Goal: Information Seeking & Learning: Check status

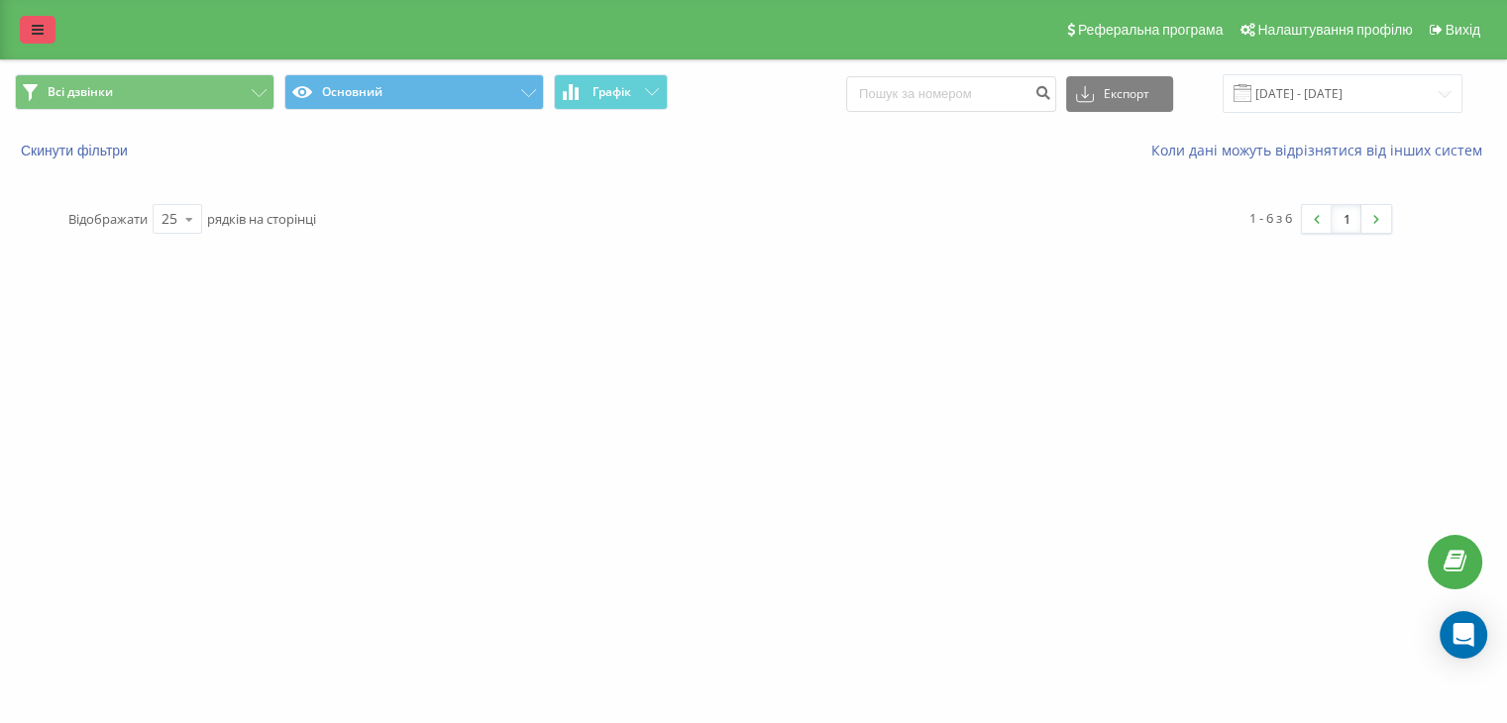
click at [44, 28] on link at bounding box center [38, 30] width 36 height 28
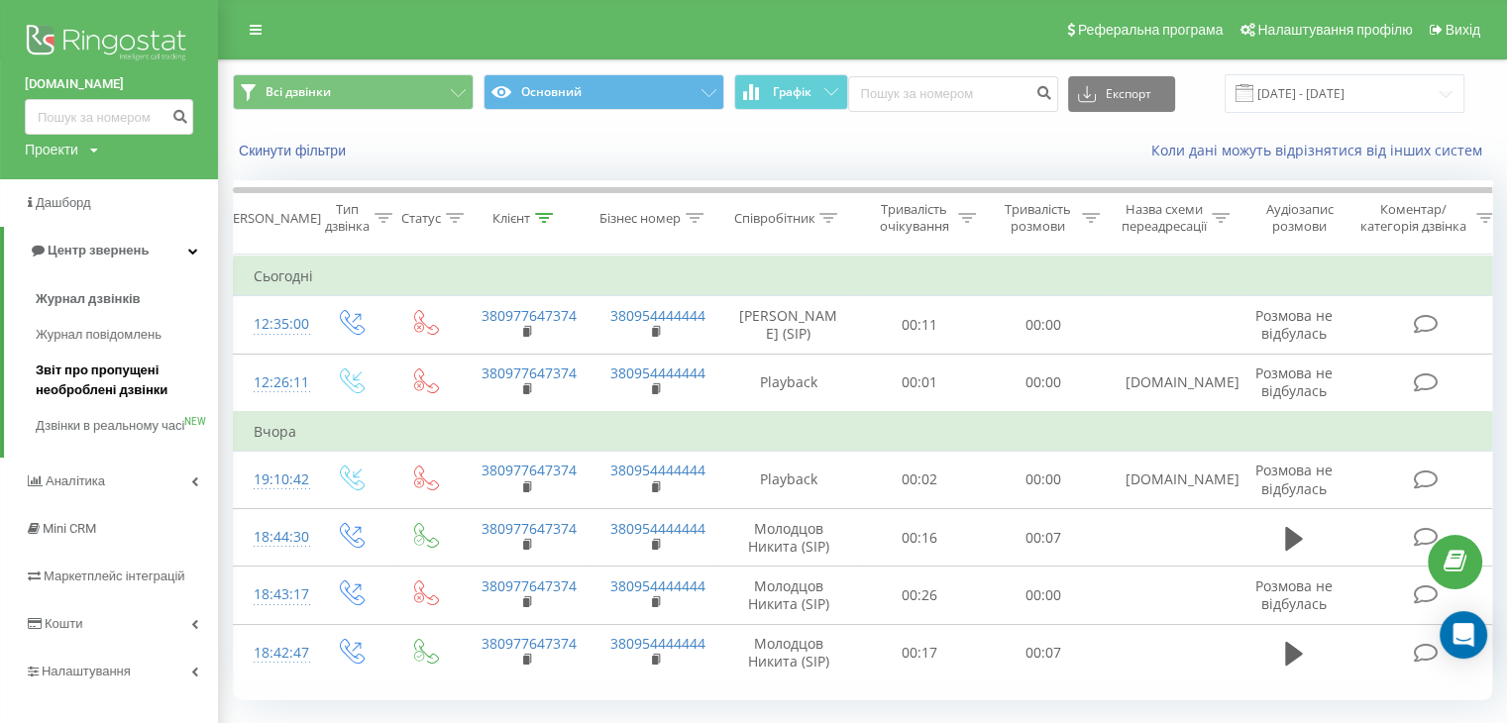
click at [103, 361] on span "Звіт про пропущені необроблені дзвінки" at bounding box center [122, 381] width 172 height 40
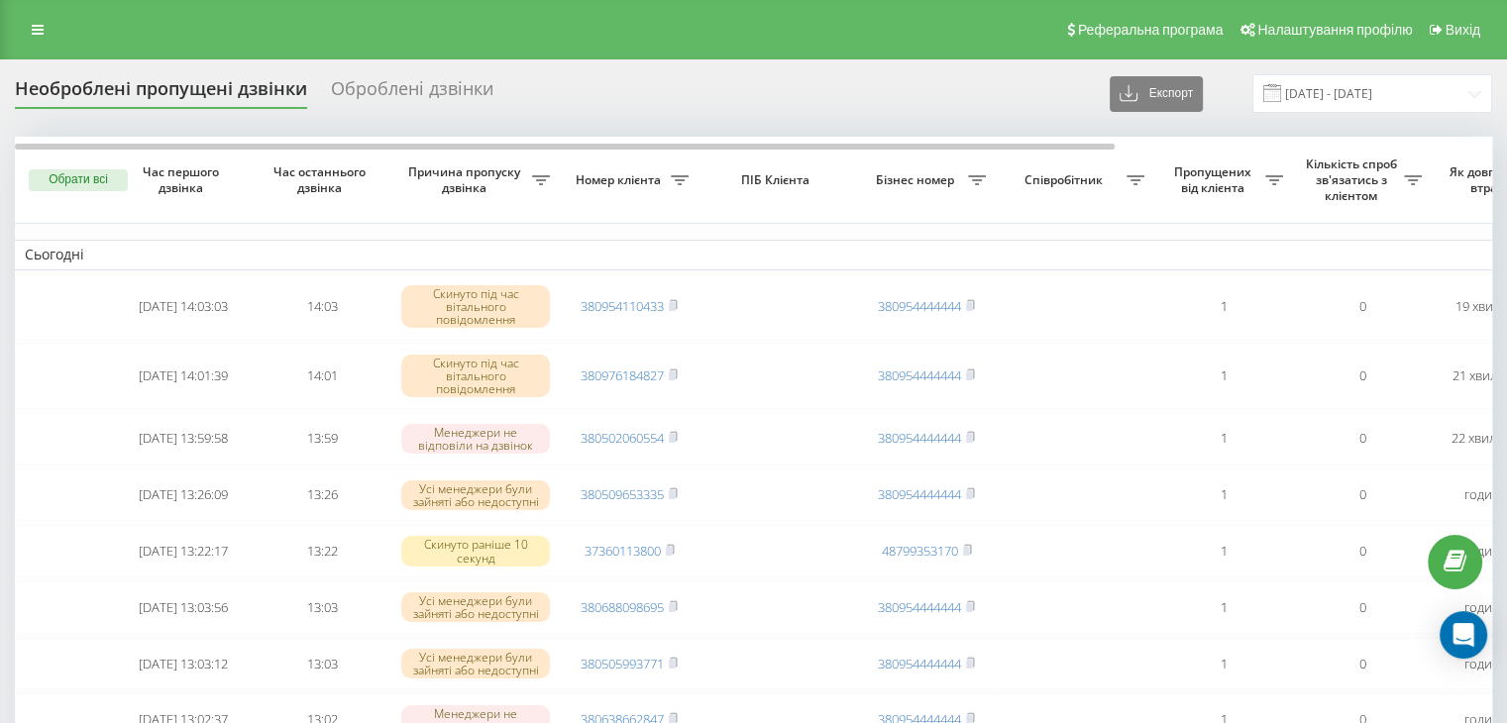
click at [1281, 96] on span at bounding box center [1272, 93] width 18 height 18
click at [1307, 92] on input "[DATE] - [DATE]" at bounding box center [1372, 93] width 240 height 39
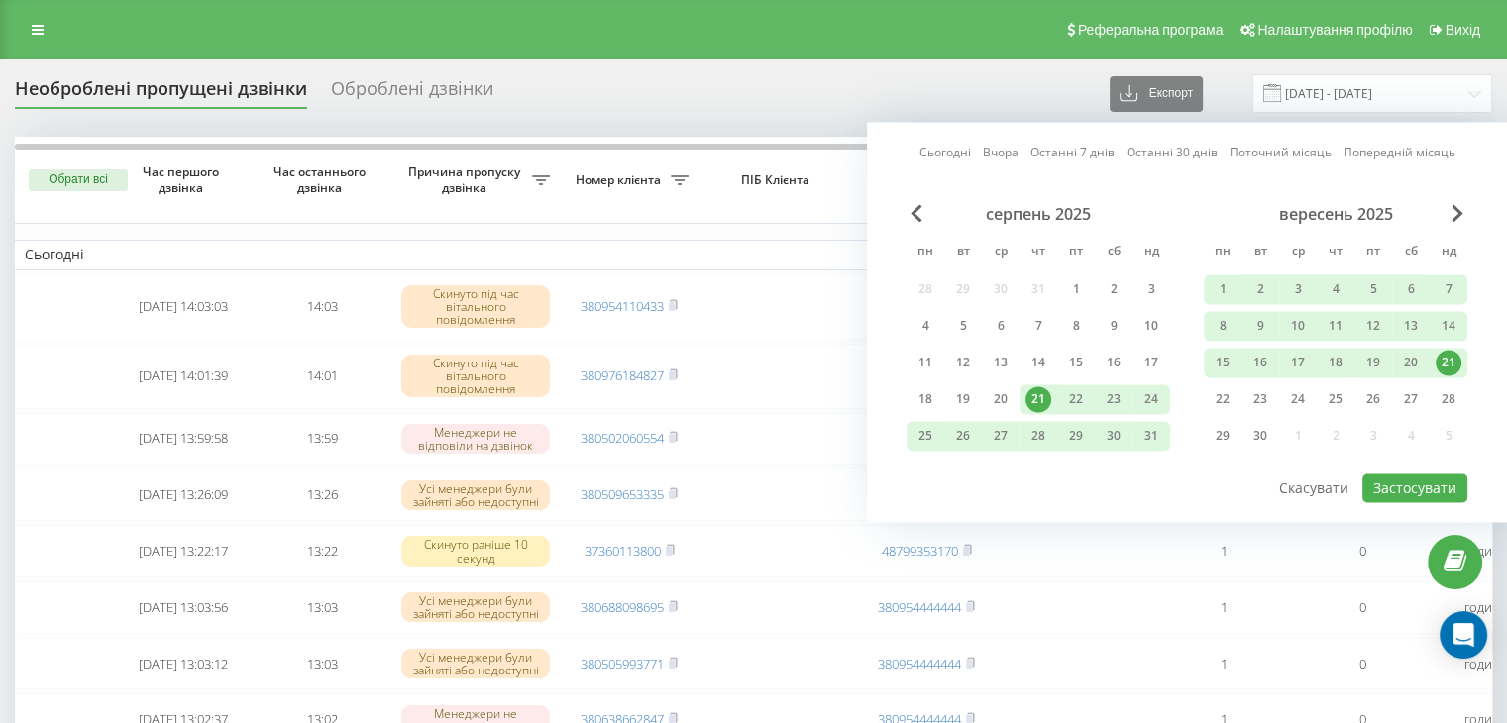
click at [944, 149] on link "Сьогодні" at bounding box center [945, 153] width 52 height 19
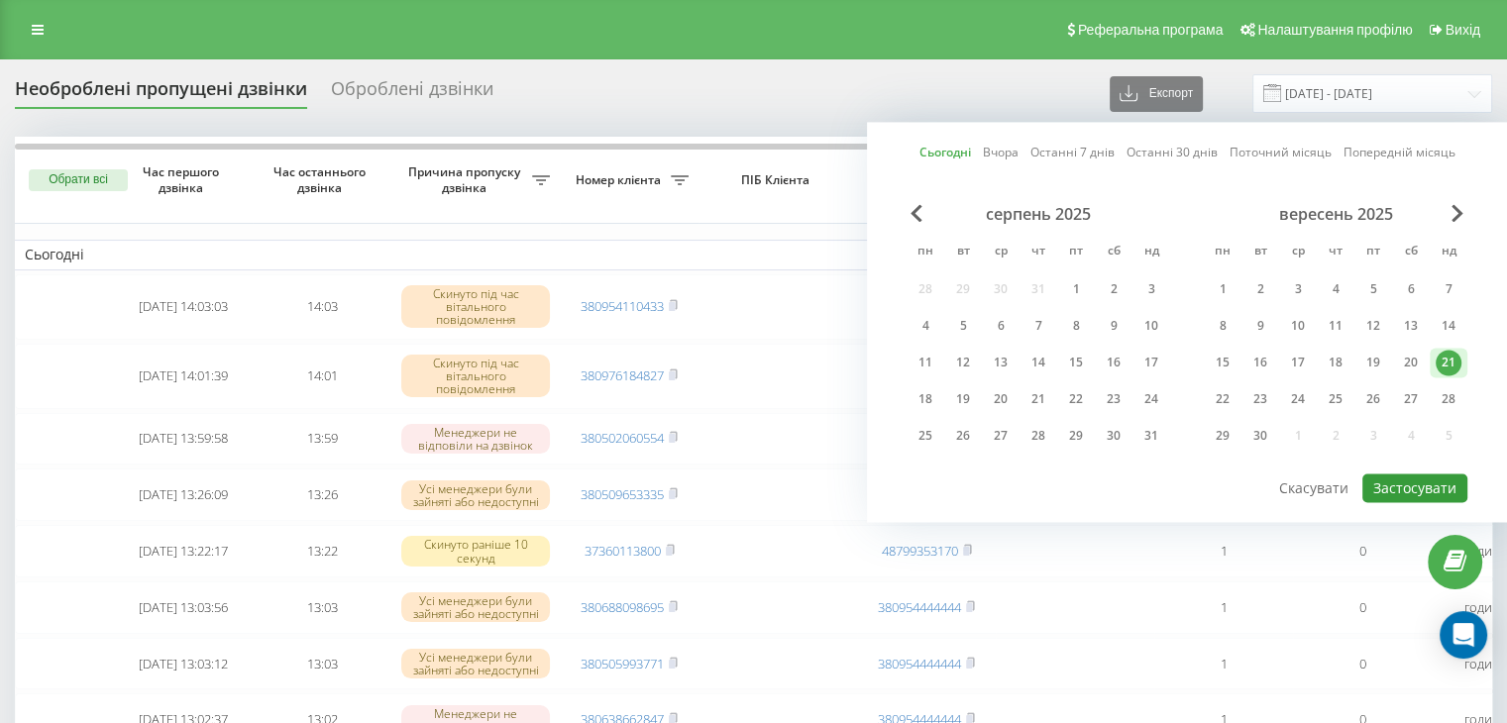
click at [1382, 476] on button "Застосувати" at bounding box center [1414, 487] width 105 height 29
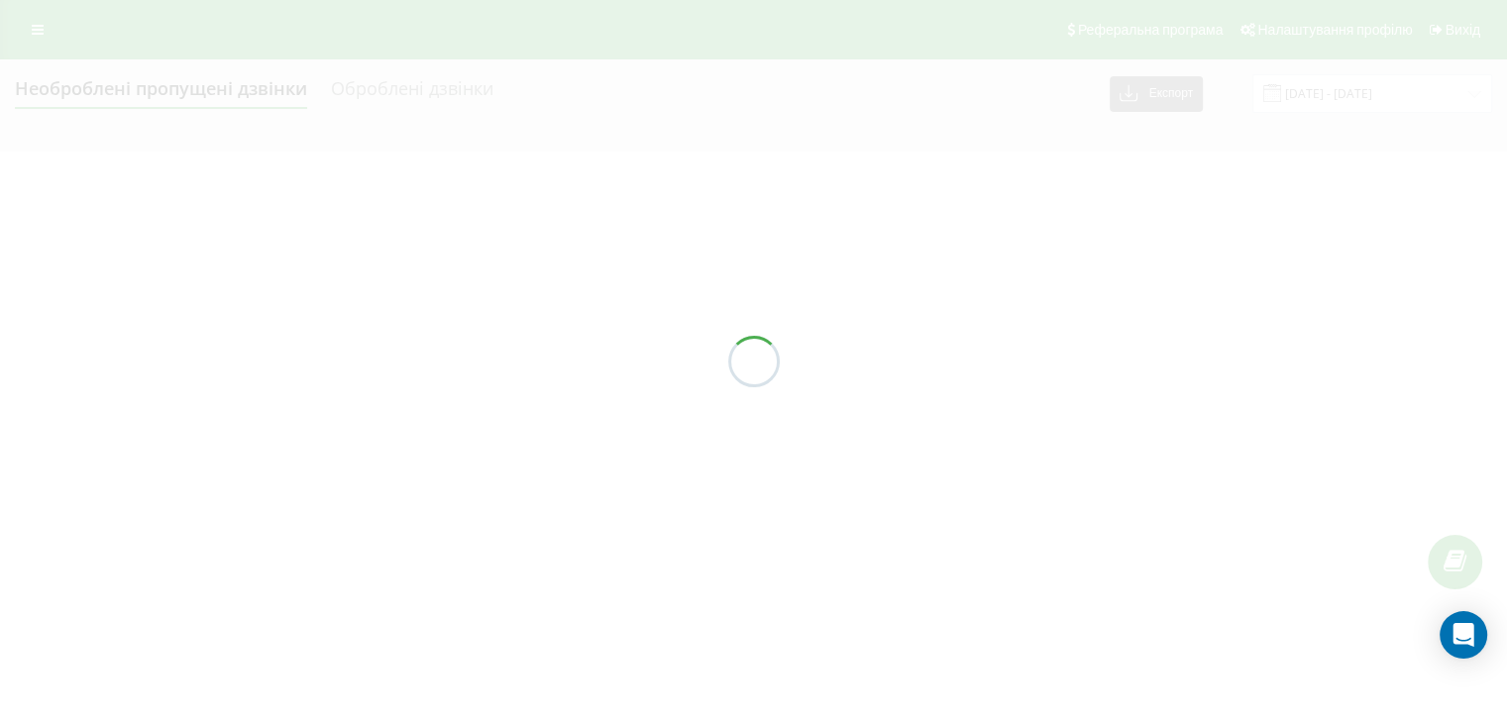
type input "[DATE] - [DATE]"
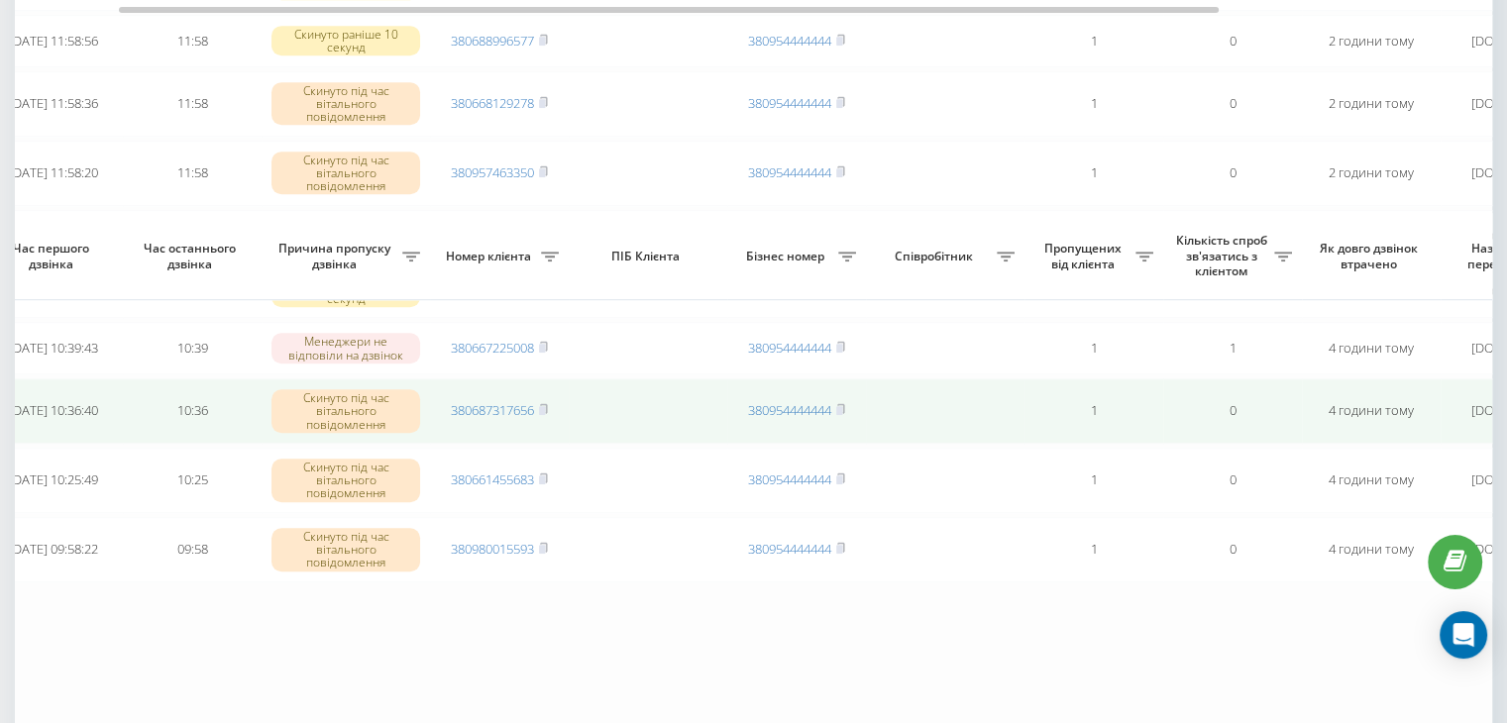
scroll to position [1428, 0]
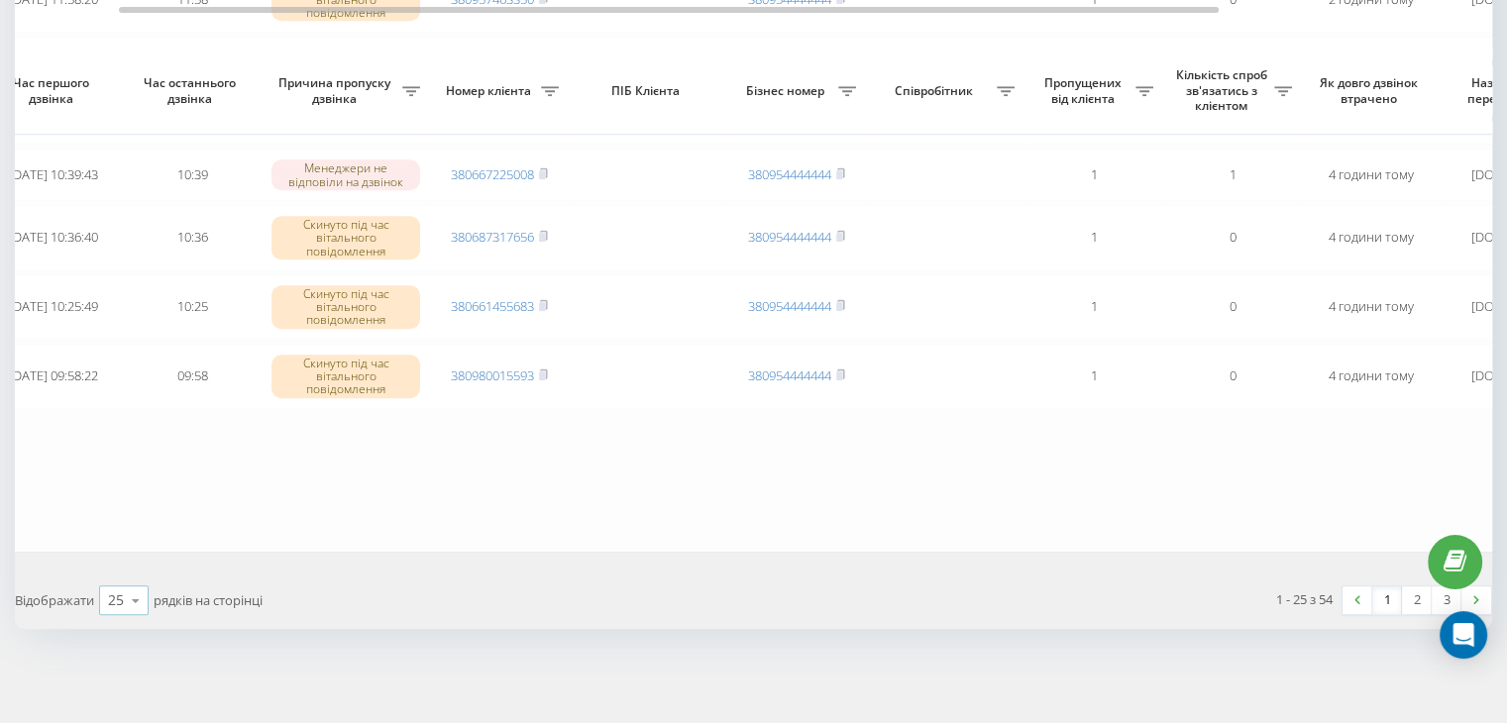
click at [123, 597] on icon at bounding box center [136, 600] width 30 height 39
click at [124, 572] on span "100" at bounding box center [120, 572] width 24 height 19
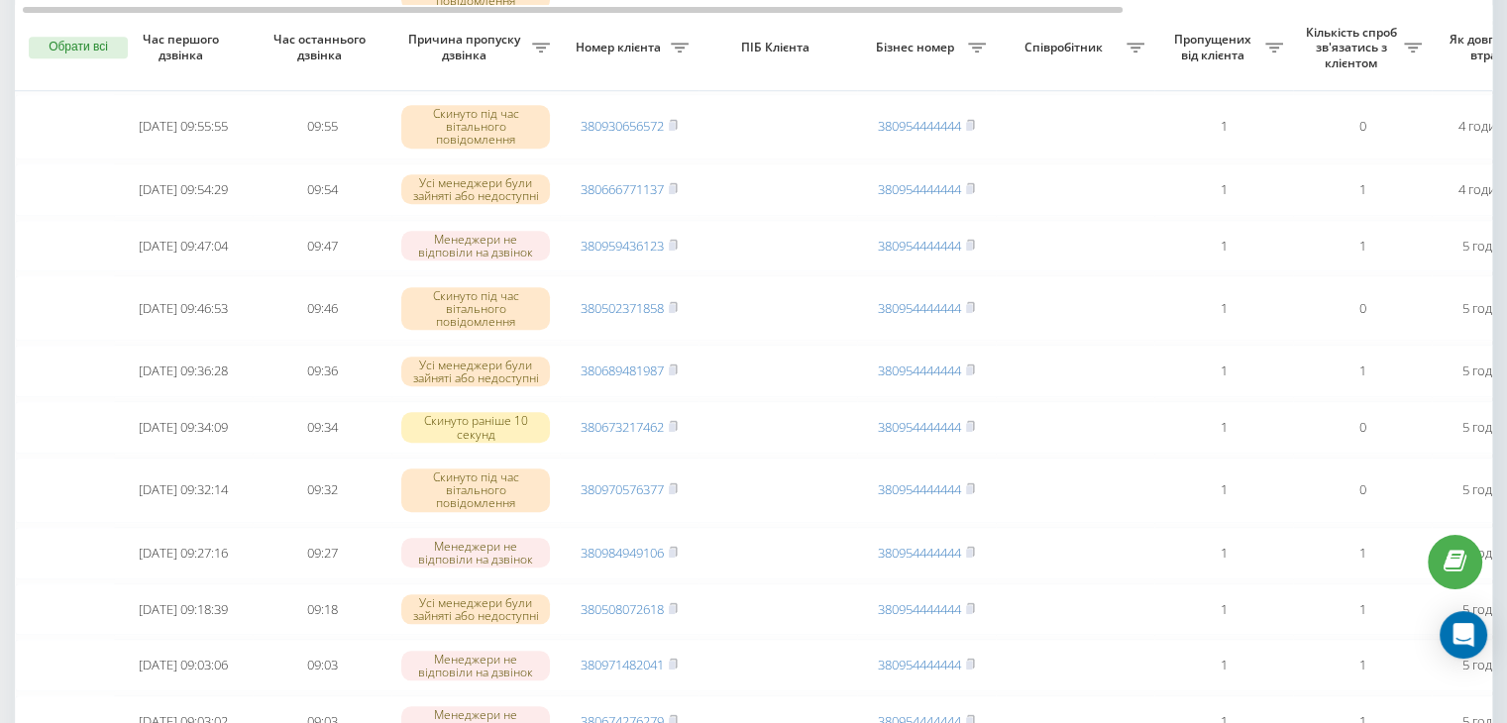
scroll to position [1704, 0]
click at [1012, 60] on th "Співробітник" at bounding box center [1074, 47] width 158 height 87
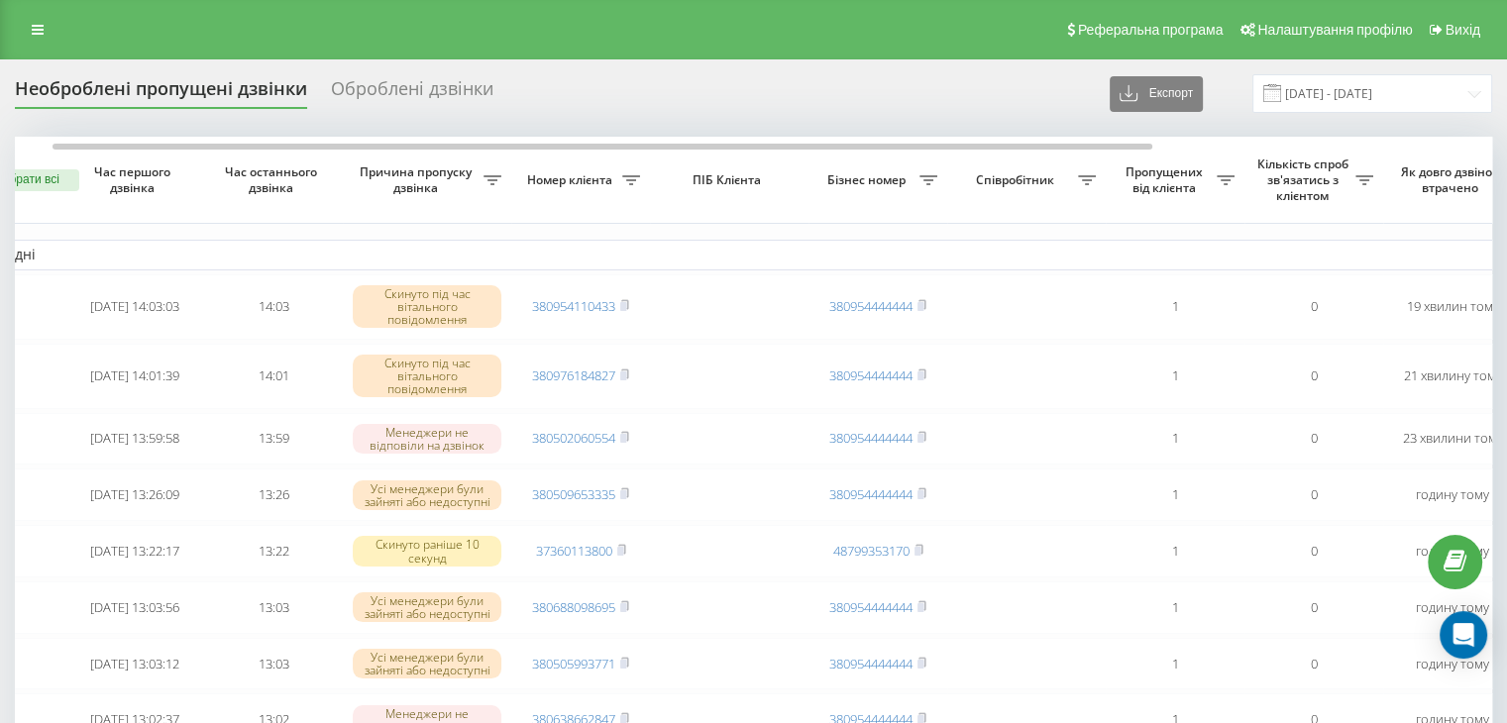
scroll to position [0, 59]
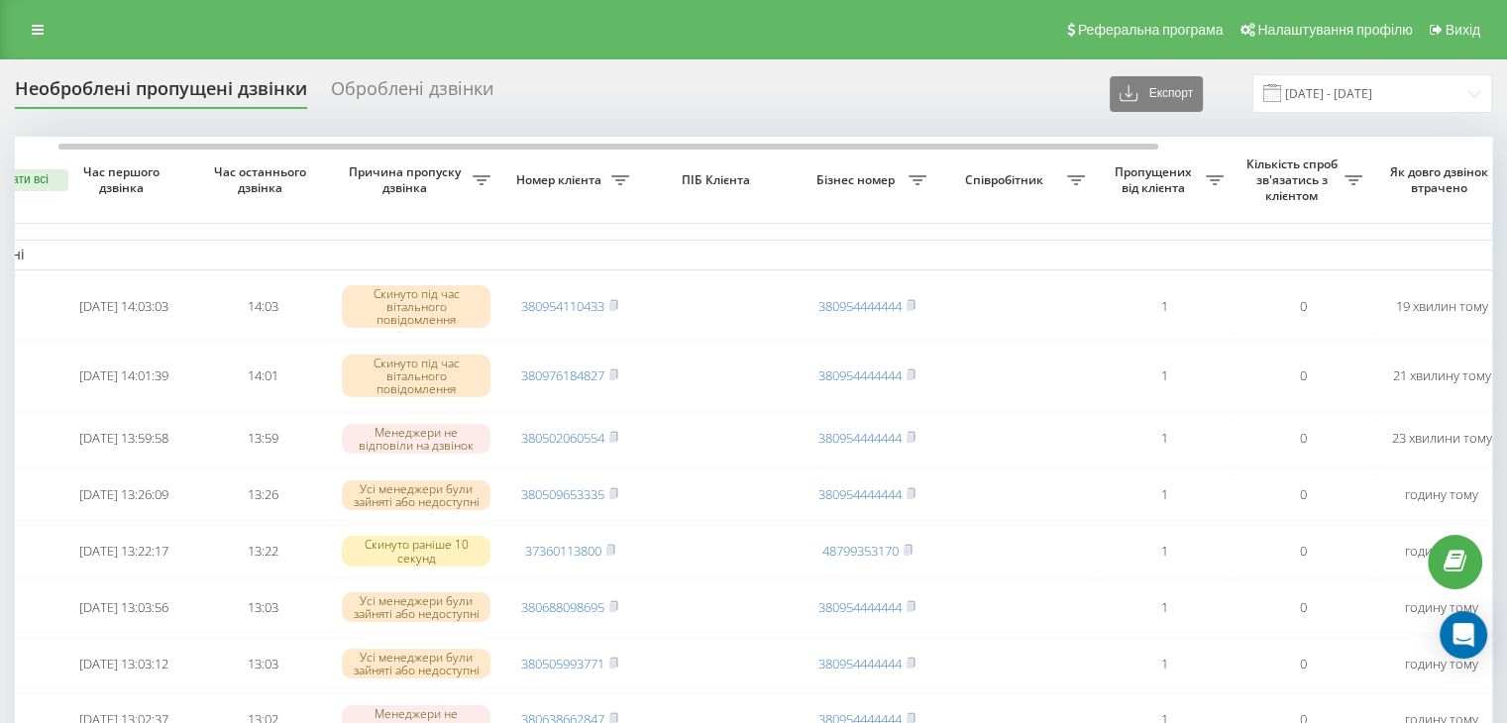
click at [983, 97] on div "Необроблені пропущені дзвінки Оброблені дзвінки Експорт .csv .xlsx [DATE] - [DA…" at bounding box center [753, 93] width 1477 height 39
